Goal: Task Accomplishment & Management: Complete application form

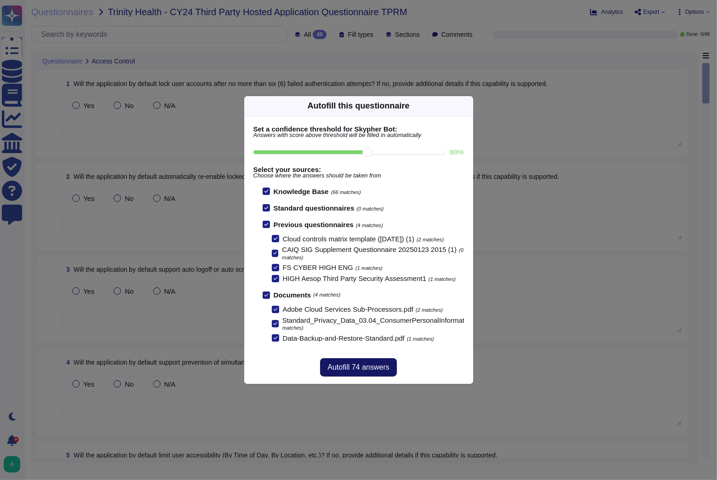
click at [364, 371] on span "Autofill 74 answers" at bounding box center [359, 367] width 62 height 7
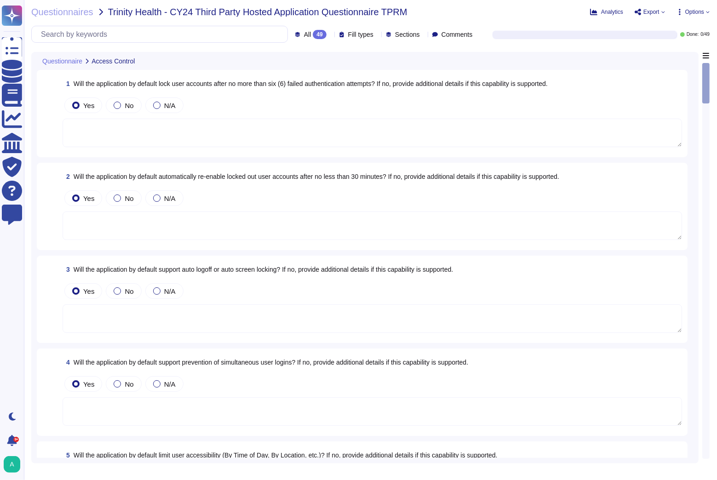
type textarea "Systems must implement controls to prevent unauthorized access, including locki…"
type textarea "Adobe IDs have a logout mechanism that defaults to logging a user out after 15 …"
type textarea "Customer support has an impersonate feature that allows support to login with s…"
type textarea "Yes we do all of the above - 2FA, audit trails, IP address filtering, firewalls…"
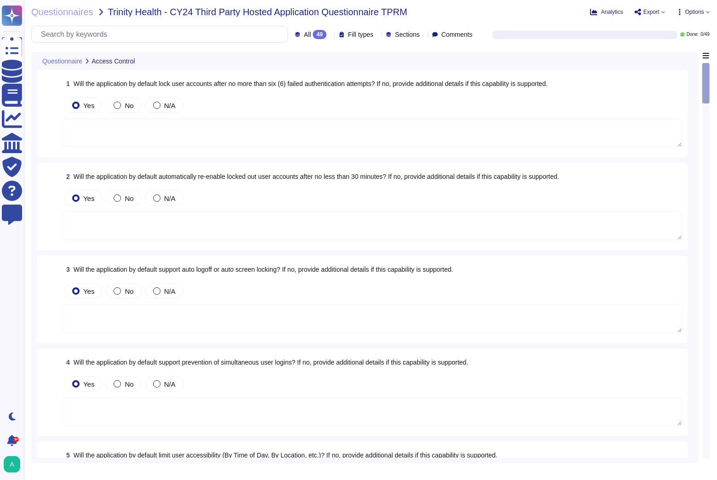
type textarea "Services and applications use IAM roles/profiles. Each application/service is o…"
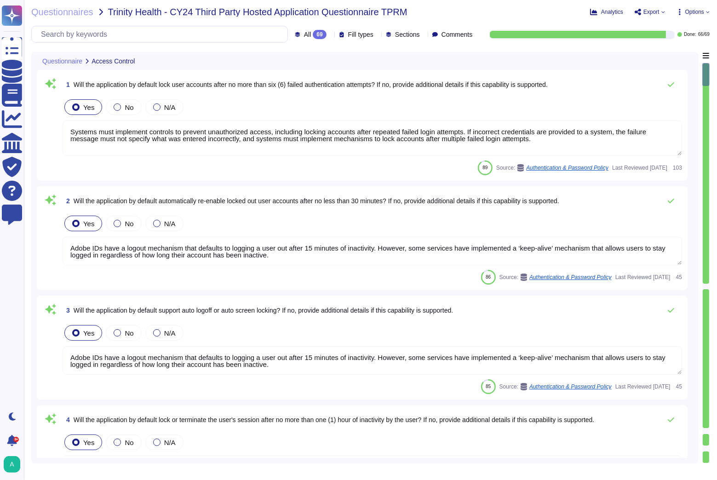
type textarea "Adobe IDs have a logout mechanism that defaults to logging a user out after 15 …"
type textarea "Active sessions must be terminated when not in use. Session management is confi…"
type textarea "Customer support has an impersonate feature that allows support to login with s…"
click at [330, 35] on icon at bounding box center [330, 35] width 0 height 0
click at [299, 86] on div "To do 3" at bounding box center [325, 81] width 75 height 10
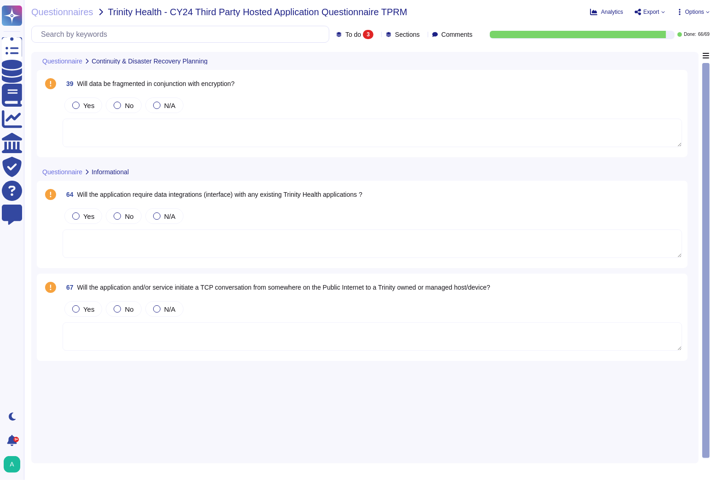
click at [228, 85] on span "Will data be fragmented in conjunction with encryption?" at bounding box center [155, 83] width 157 height 7
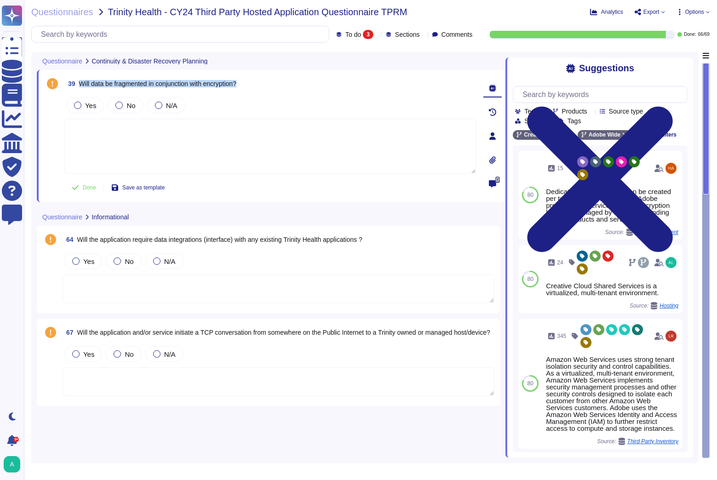
drag, startPoint x: 247, startPoint y: 85, endPoint x: 80, endPoint y: 87, distance: 166.5
click at [80, 87] on div "39 Will data be fragmented in conjunction with encryption?" at bounding box center [270, 83] width 412 height 17
click at [160, 104] on div at bounding box center [158, 105] width 7 height 7
click at [118, 261] on div at bounding box center [117, 261] width 7 height 7
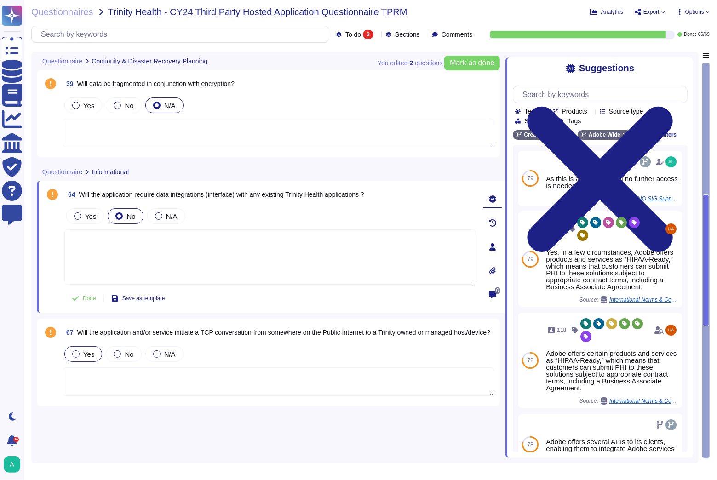
click at [90, 353] on span "Yes" at bounding box center [88, 355] width 11 height 8
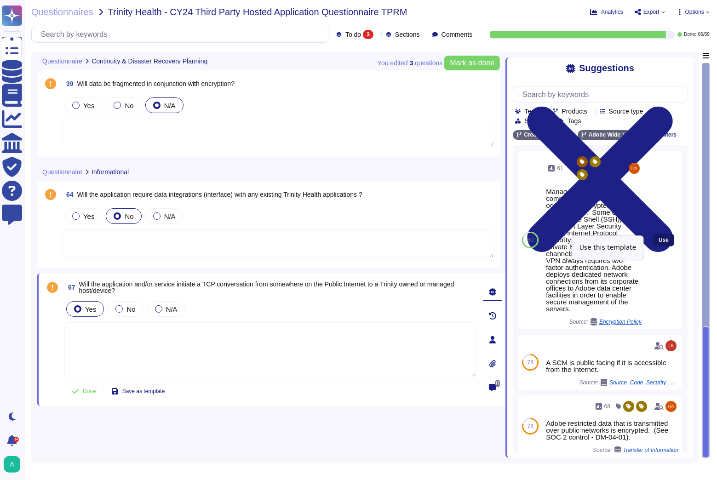
click at [659, 243] on span "Use" at bounding box center [664, 240] width 10 height 6
type textarea "Management communications to the servers occur over encrypted tunnels and sessi…"
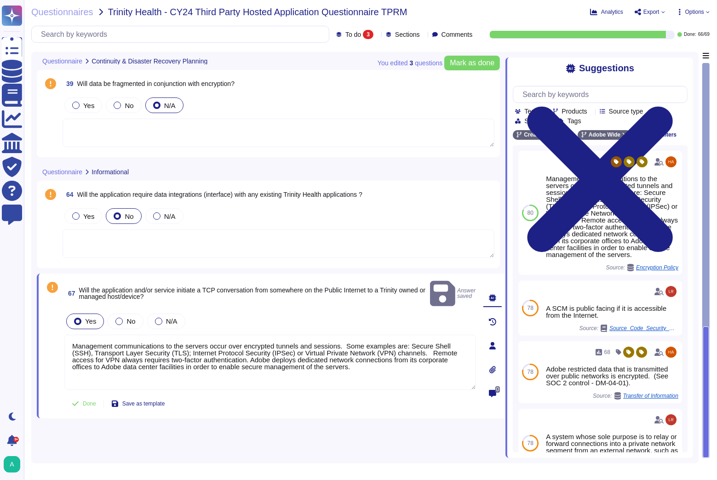
click at [391, 247] on textarea at bounding box center [279, 244] width 432 height 29
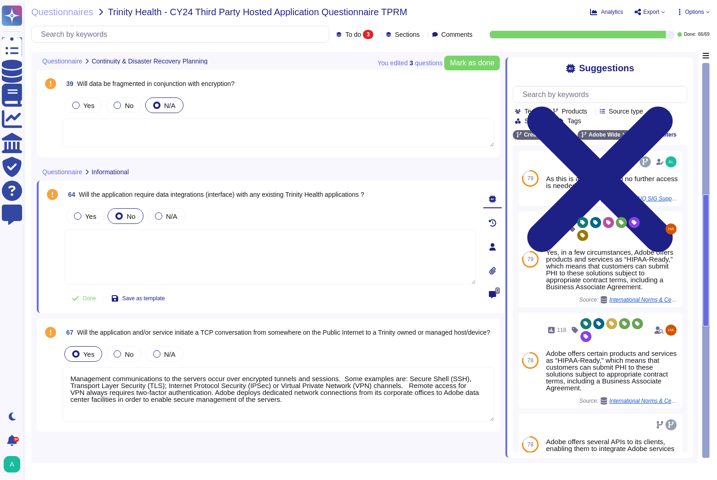
click at [387, 116] on div "Yes No N/A" at bounding box center [279, 122] width 432 height 52
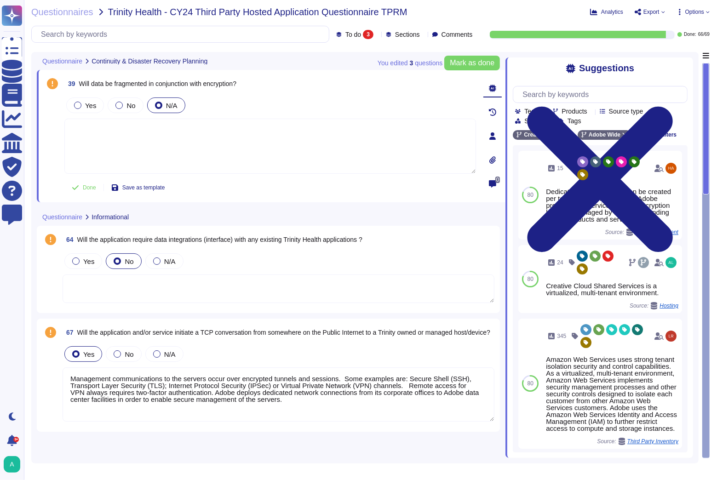
click at [469, 70] on div "You edited 3 question s Mark as done" at bounding box center [439, 63] width 122 height 22
click at [474, 62] on span "Mark as done" at bounding box center [472, 62] width 45 height 7
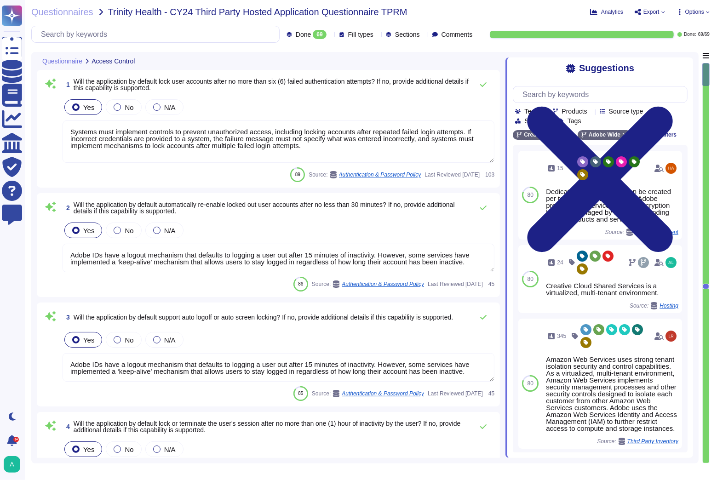
type textarea "Systems must implement controls to prevent unauthorized access, including locki…"
type textarea "Adobe IDs have a logout mechanism that defaults to logging a user out after 15 …"
type textarea "Active sessions must be terminated when not in use. Session management is confi…"
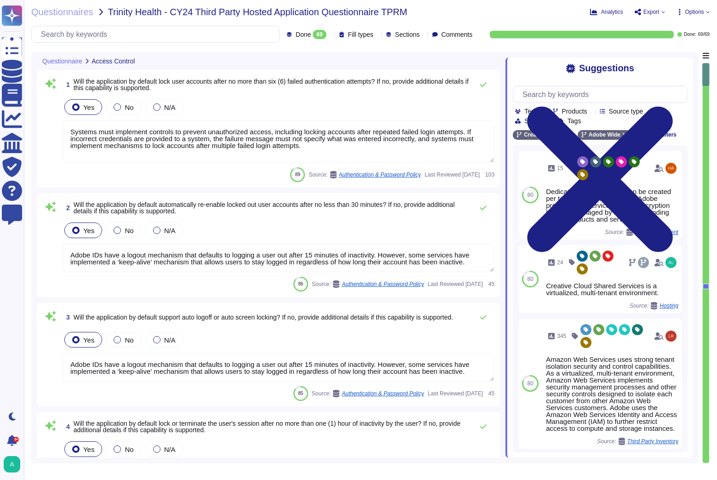
type textarea "Customer support has an impersonate feature that allows support to login with s…"
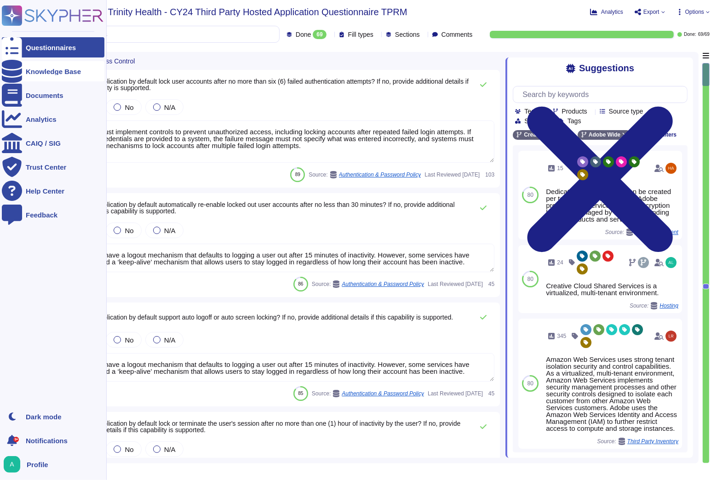
click at [24, 70] on div "Knowledge Base" at bounding box center [53, 71] width 103 height 20
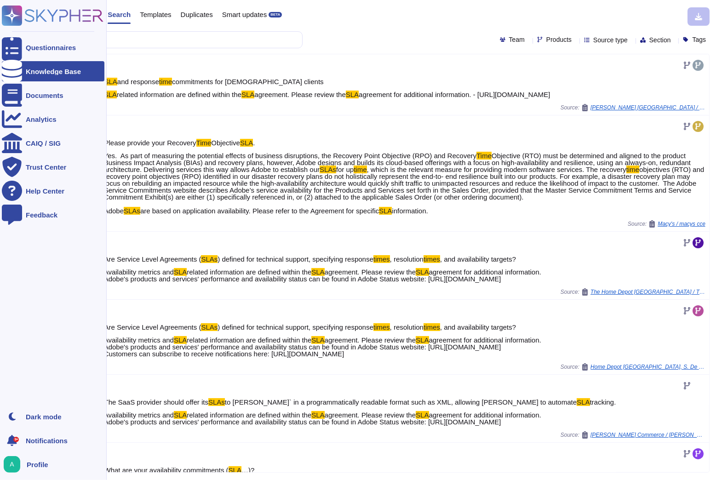
type input "sla times"
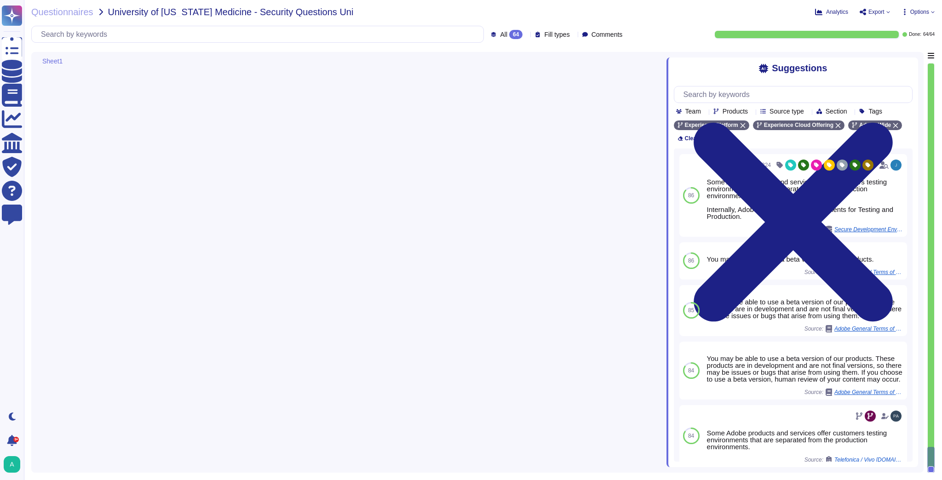
type textarea "Lorem ipsumdol sitametco ad elitsedd e tempori utlabore etdolorem aliquaen ad m…"
type textarea "Lor Ipsum Dolorsi Ametconse (ADI) el s doeiusmod temporinci utlaboree, dolorema…"
type textarea "Refer to the product documentation for available features and capabilities."
type textarea "Please refer to the product team for functionality related questions."
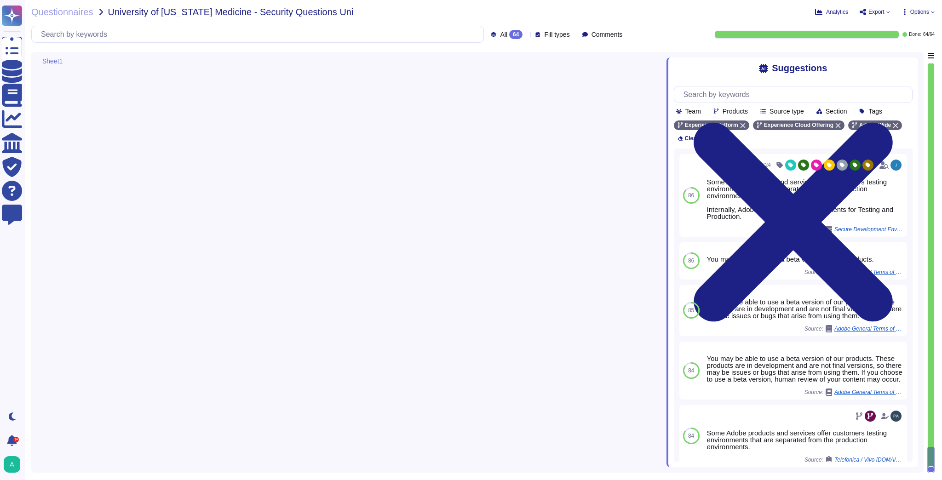
type textarea "Some Adobe products and services offer customers testing environments that are …"
